Goal: Check status: Verify the current state of an ongoing process or item

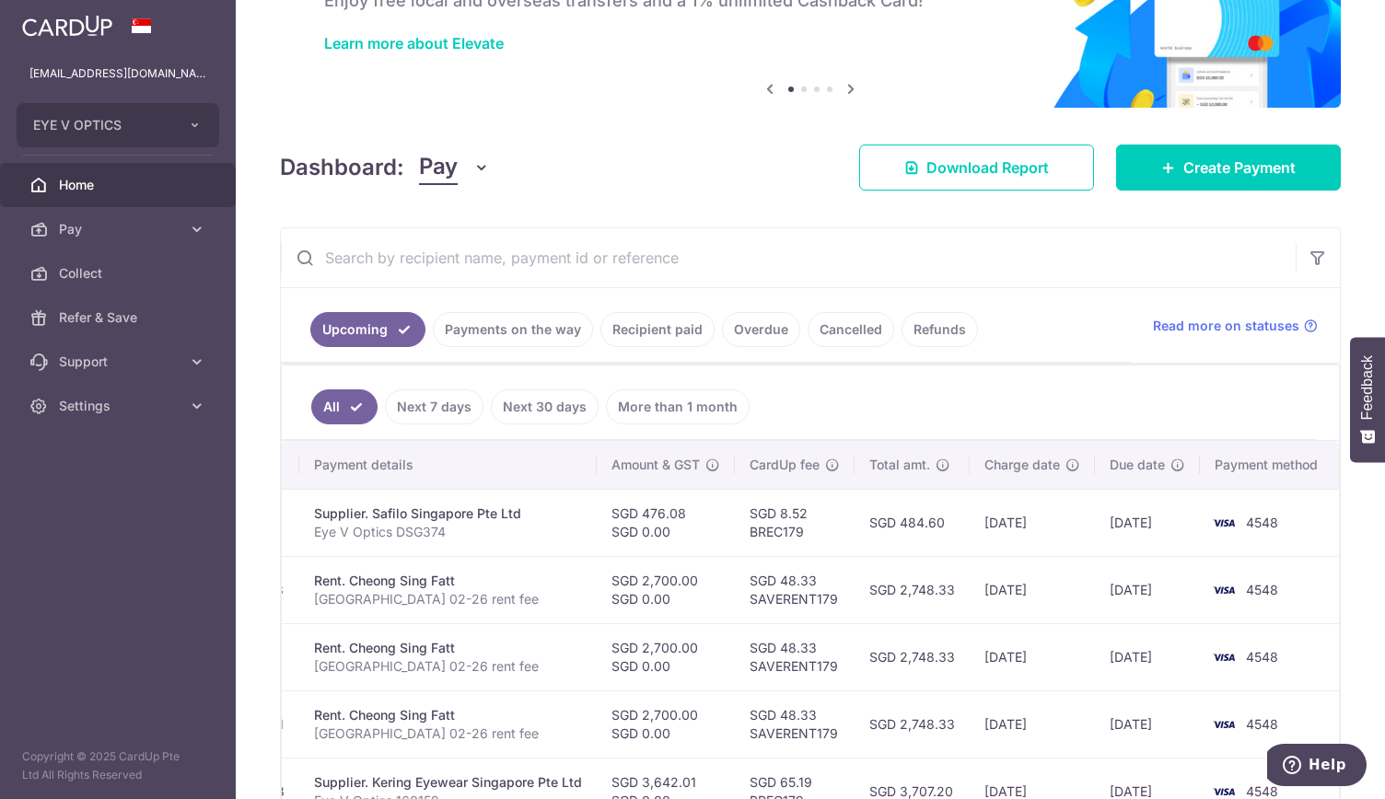
scroll to position [123, 0]
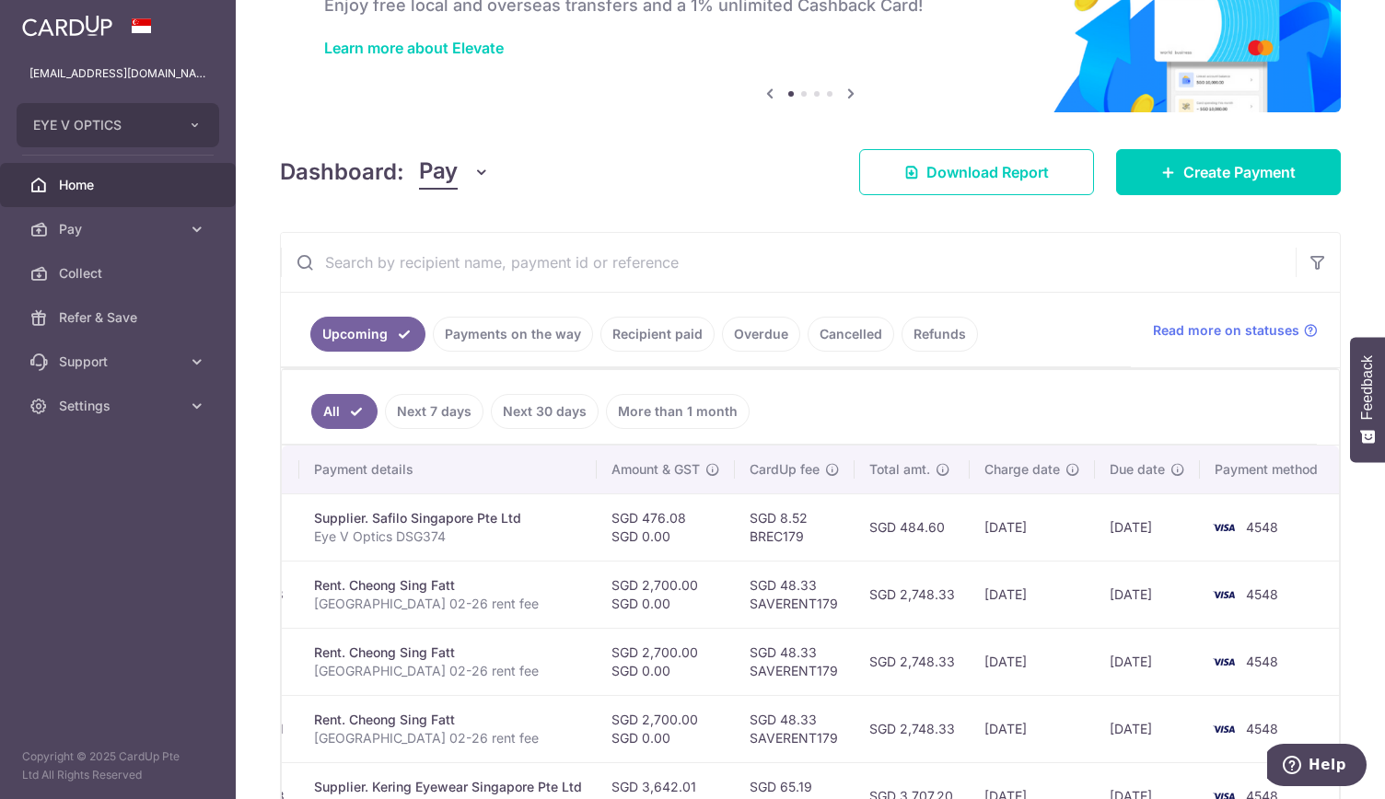
click at [539, 342] on link "Payments on the way" at bounding box center [513, 334] width 160 height 35
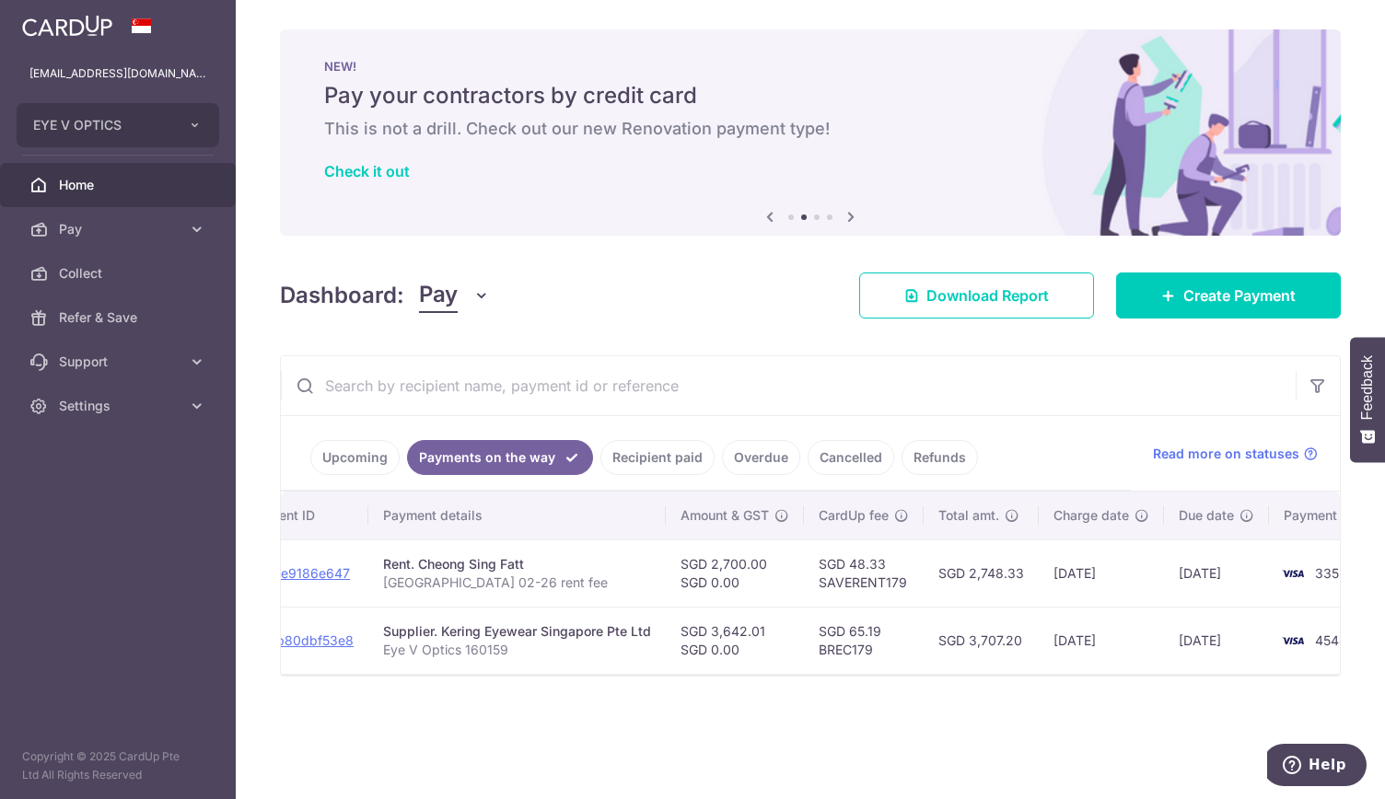
scroll to position [0, 0]
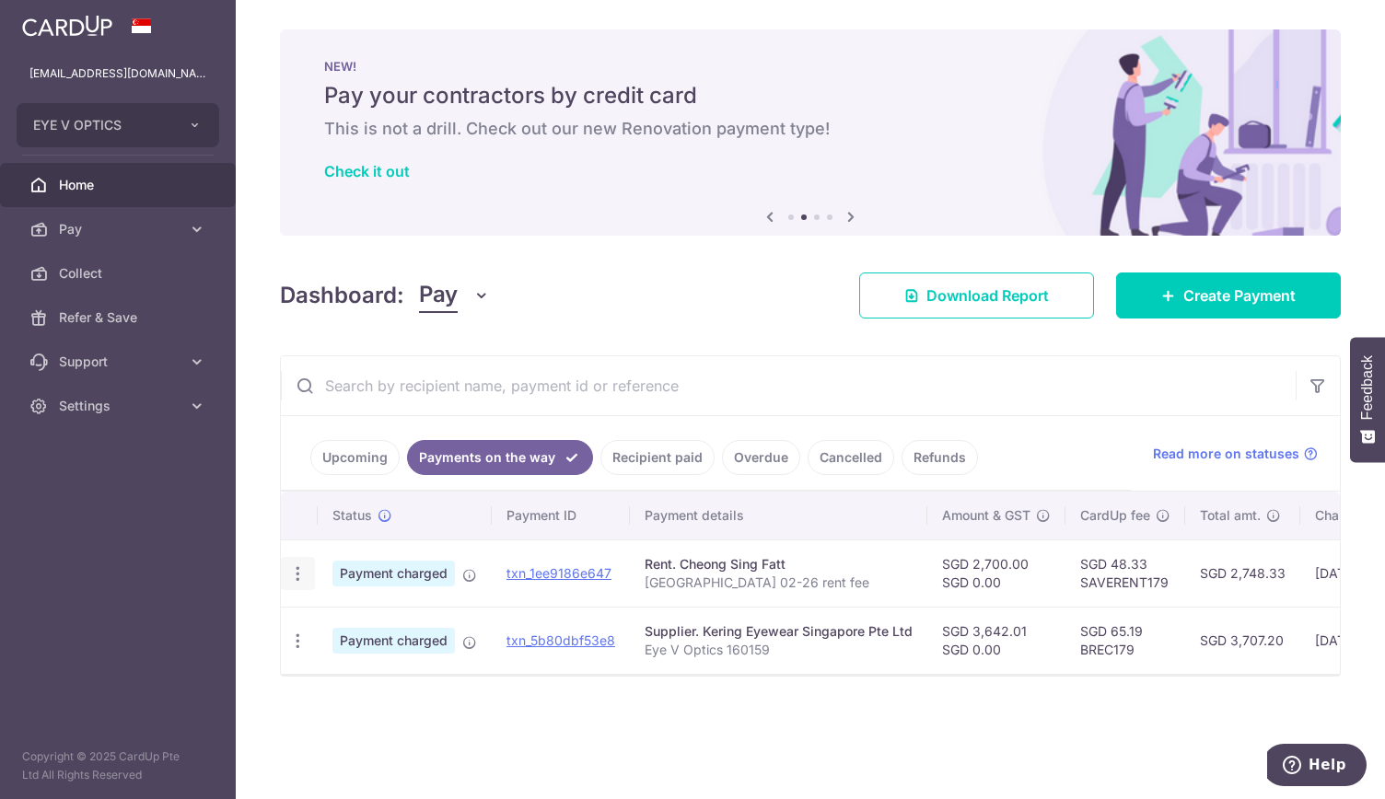
click at [294, 568] on icon "button" at bounding box center [297, 573] width 19 height 19
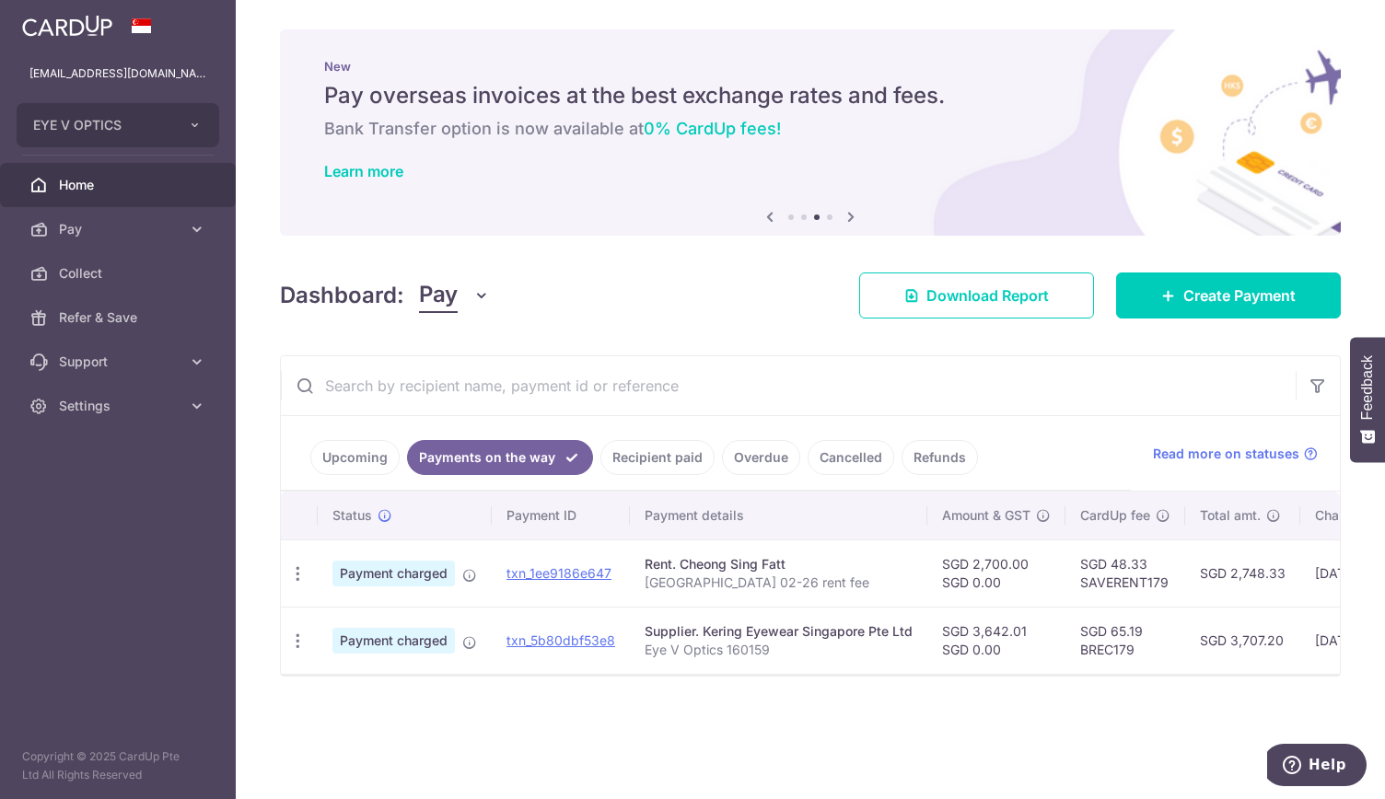
click at [661, 458] on link "Recipient paid" at bounding box center [657, 457] width 114 height 35
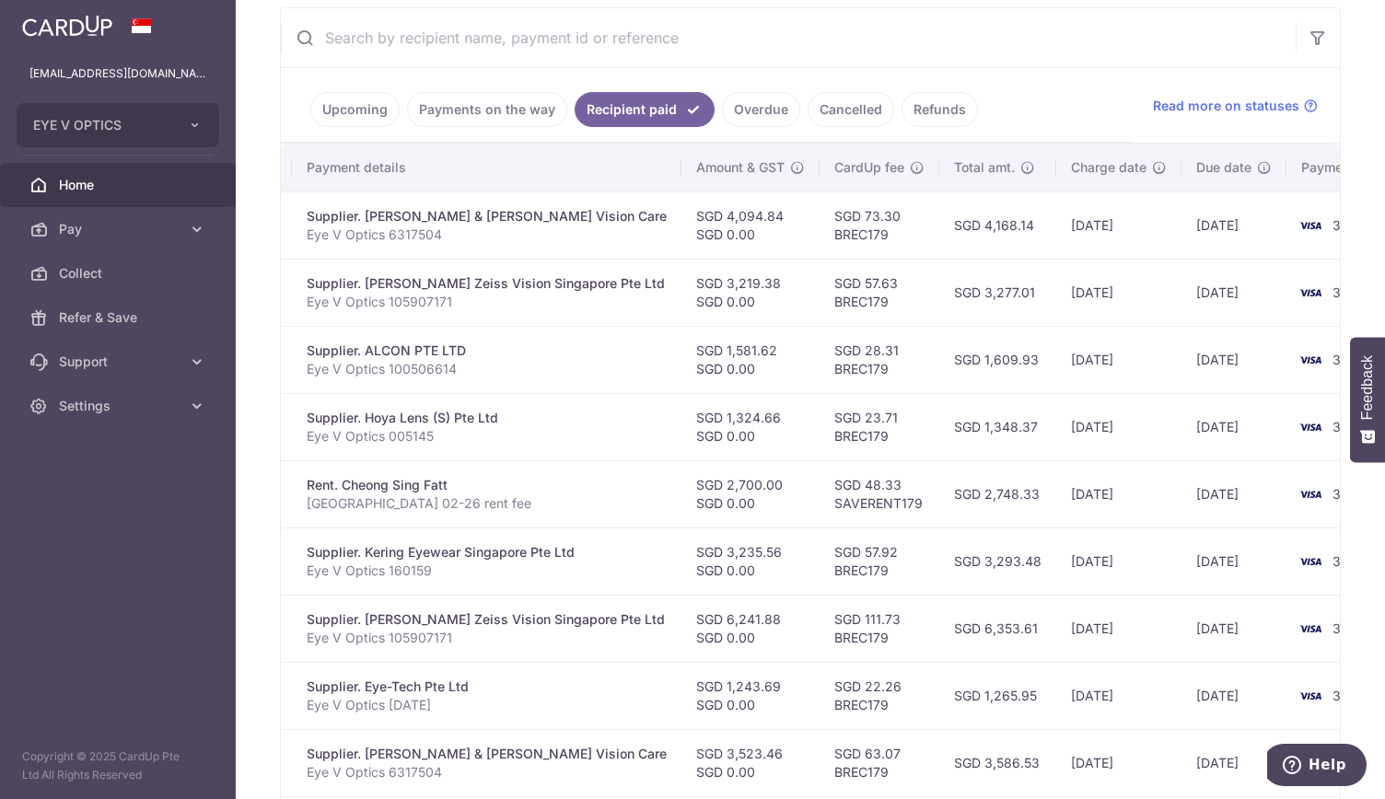
scroll to position [549, 0]
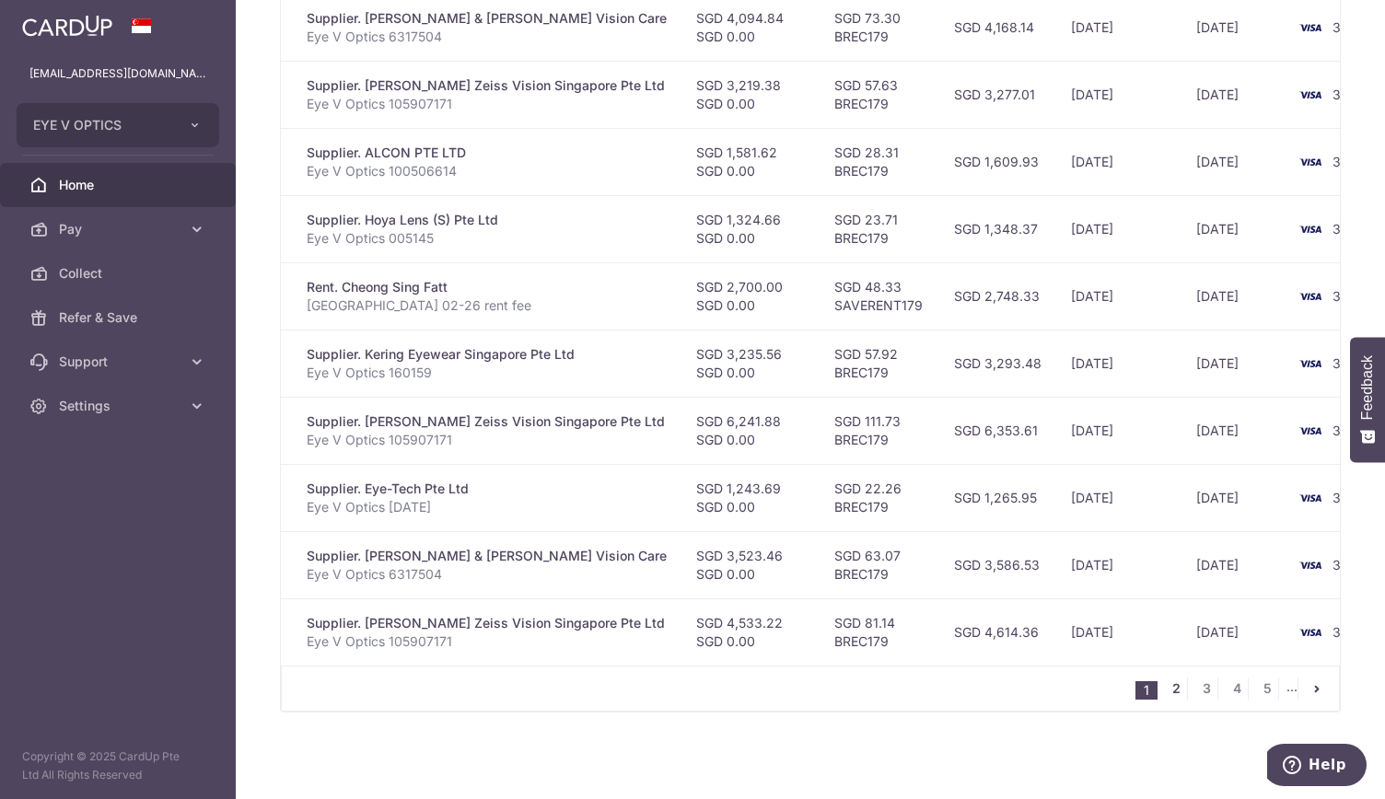
click at [1167, 690] on link "2" at bounding box center [1176, 689] width 22 height 22
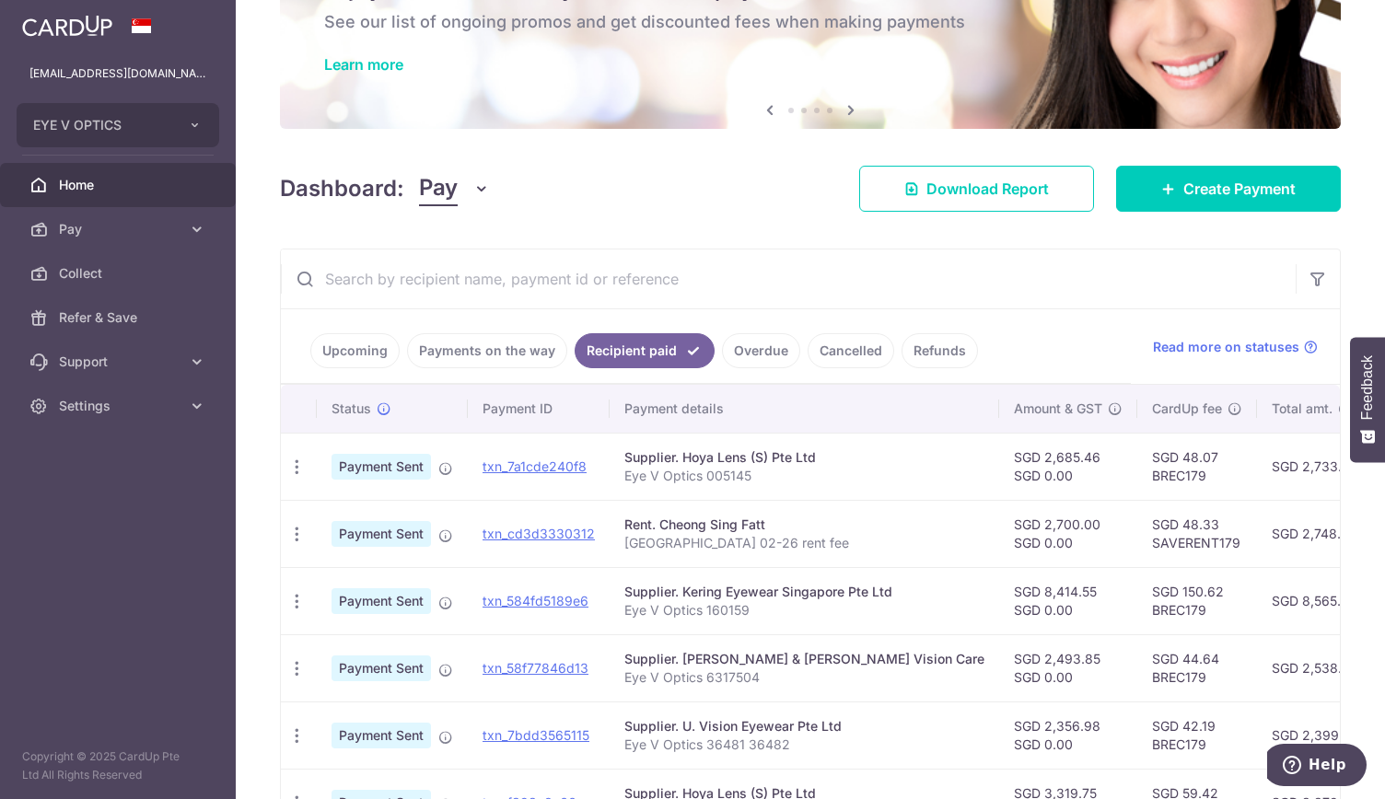
scroll to position [0, 0]
click at [193, 402] on icon at bounding box center [197, 406] width 18 height 18
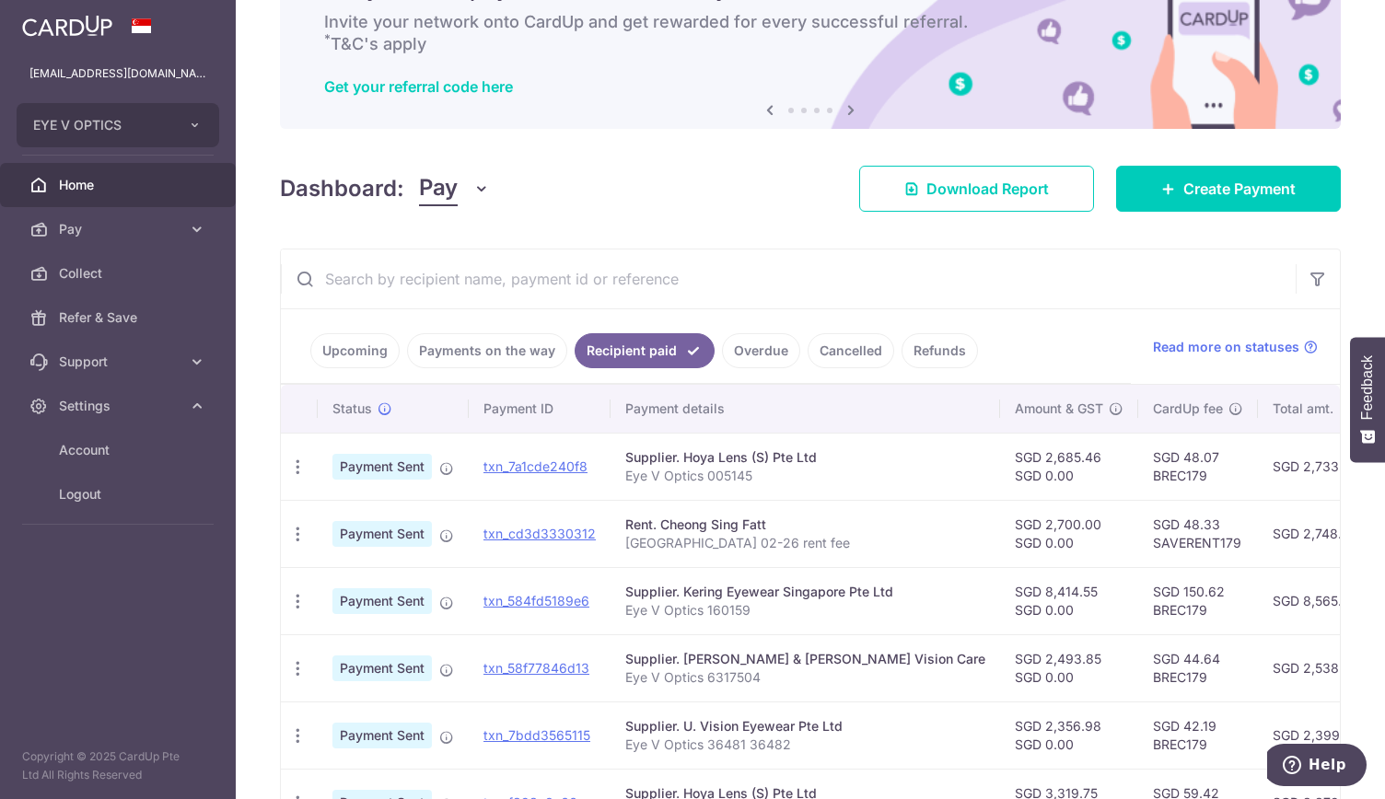
click at [498, 354] on link "Payments on the way" at bounding box center [487, 350] width 160 height 35
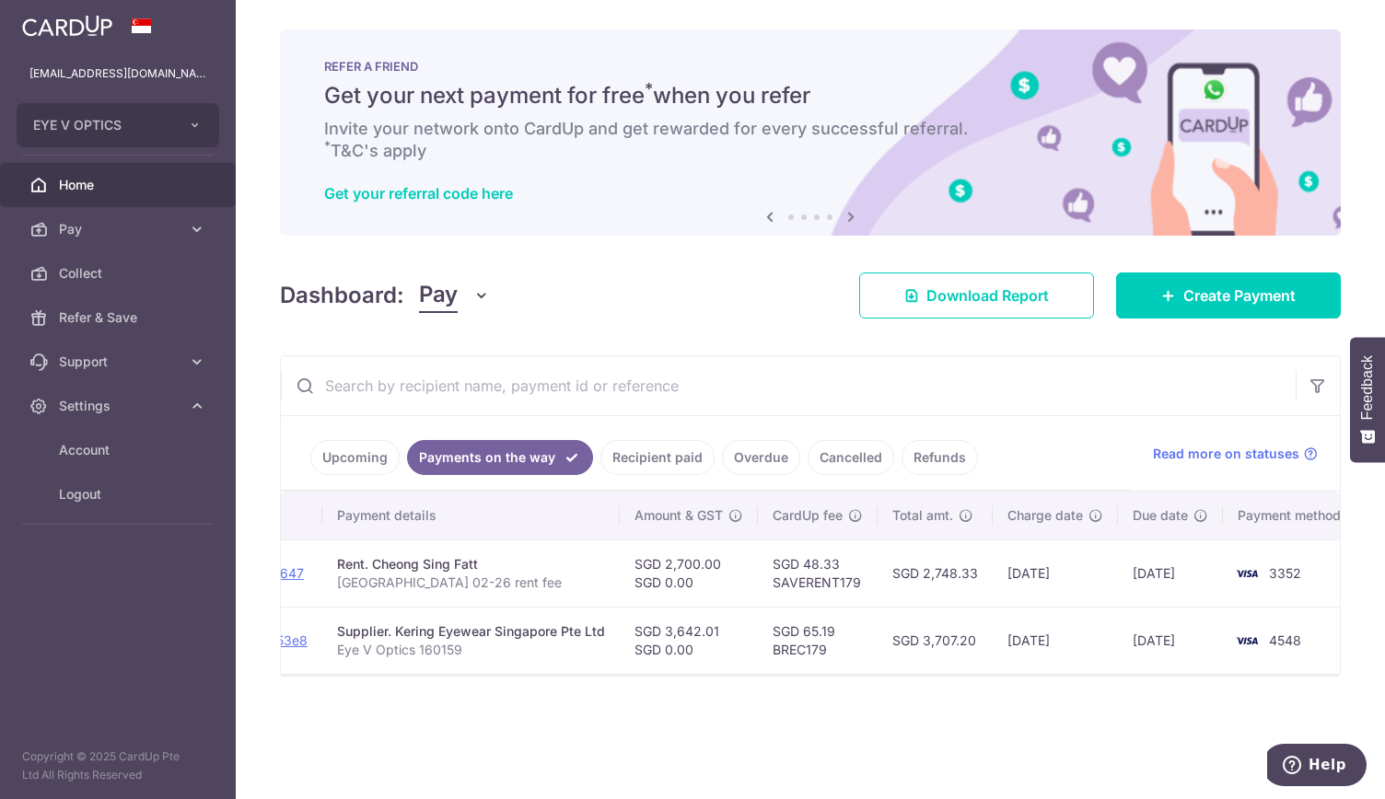
scroll to position [0, 320]
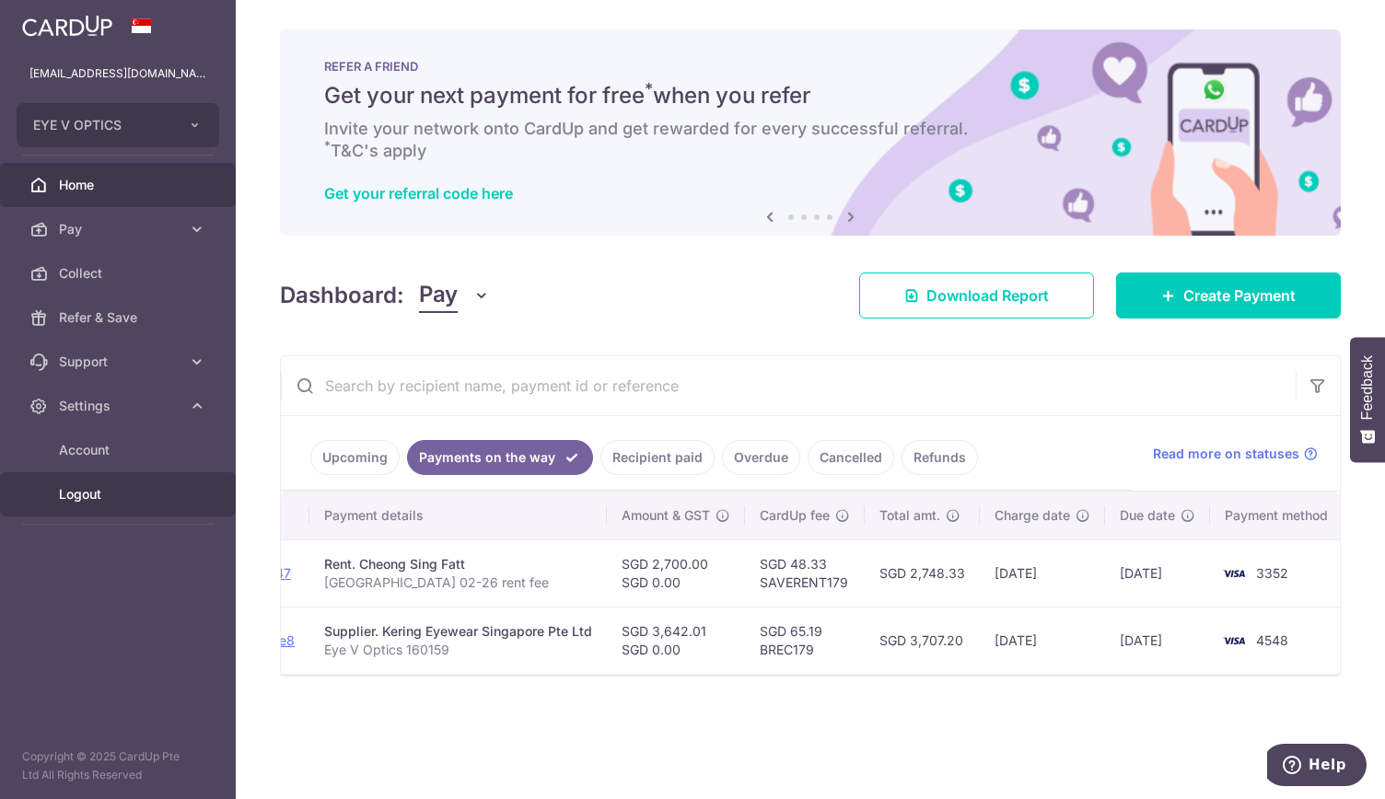
click at [82, 500] on span "Logout" at bounding box center [120, 494] width 122 height 18
